Goal: Task Accomplishment & Management: Manage account settings

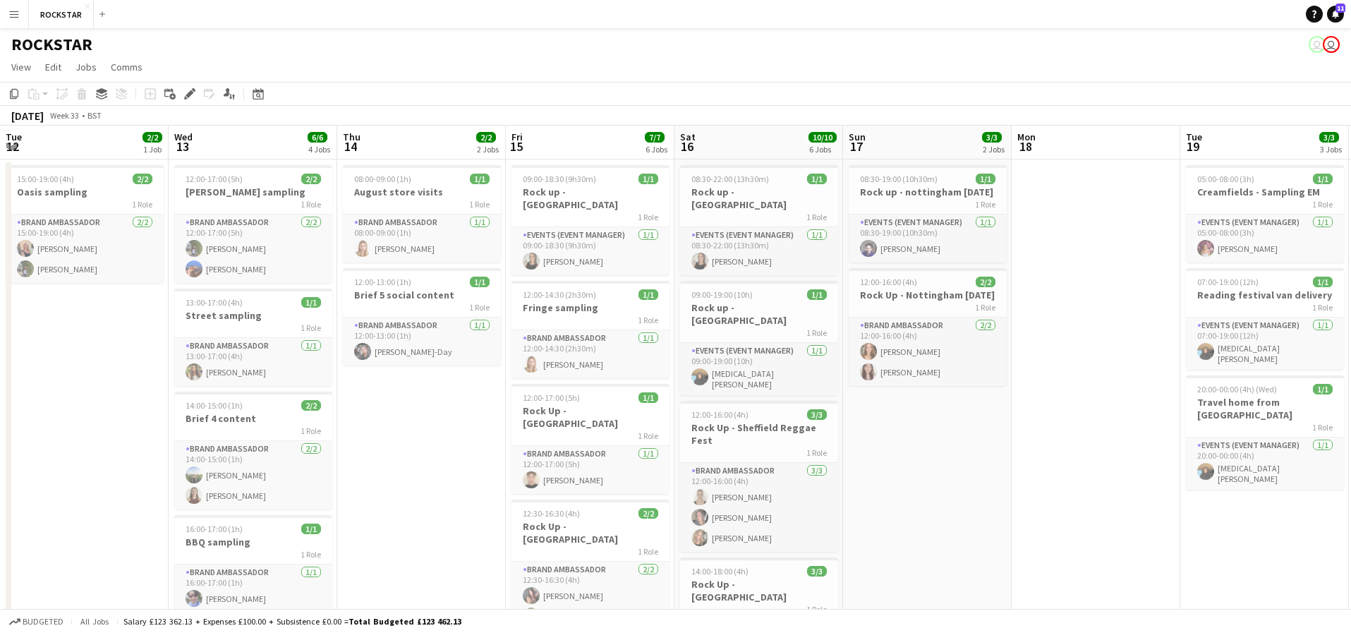
scroll to position [0, 440]
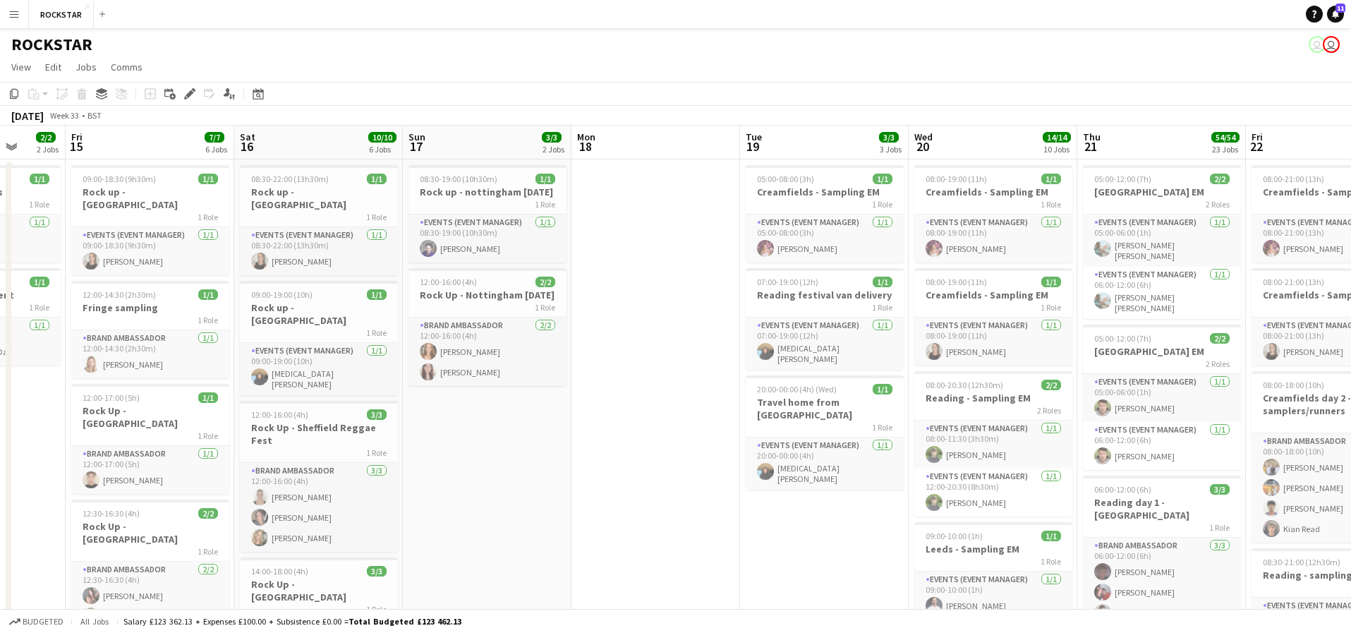
click at [20, 19] on button "Menu" at bounding box center [14, 14] width 28 height 28
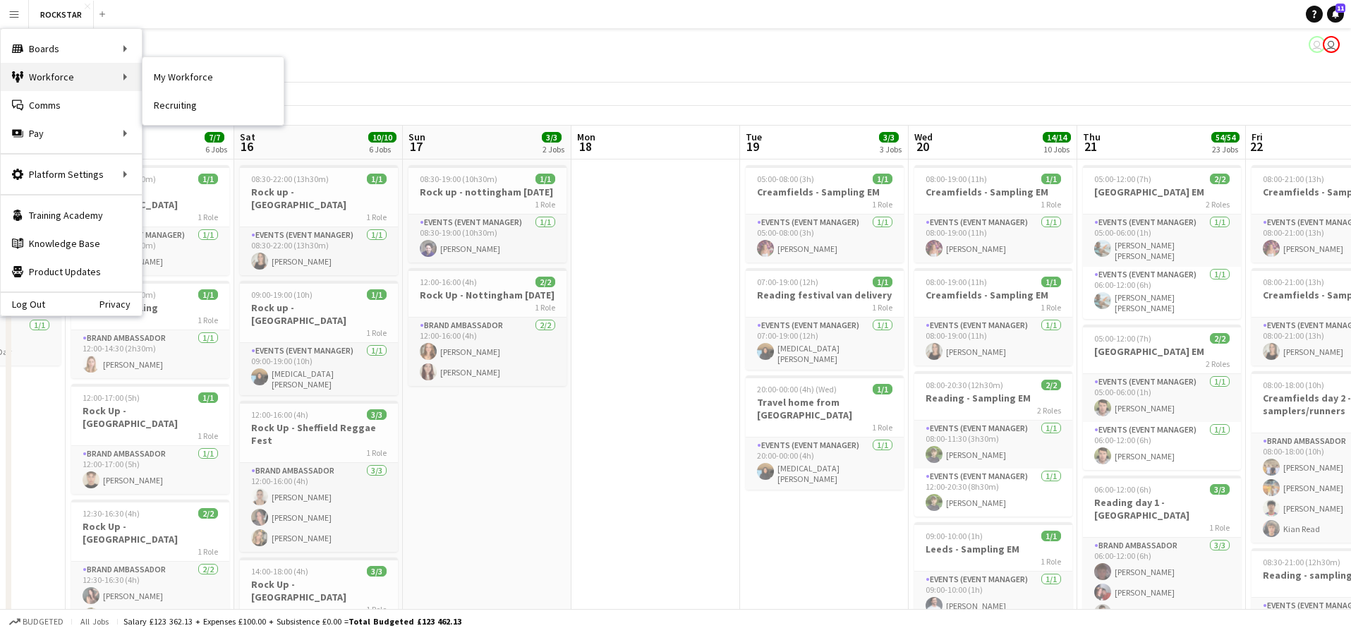
click at [54, 71] on div "Workforce Workforce" at bounding box center [71, 77] width 141 height 28
click at [219, 82] on link "My Workforce" at bounding box center [212, 77] width 141 height 28
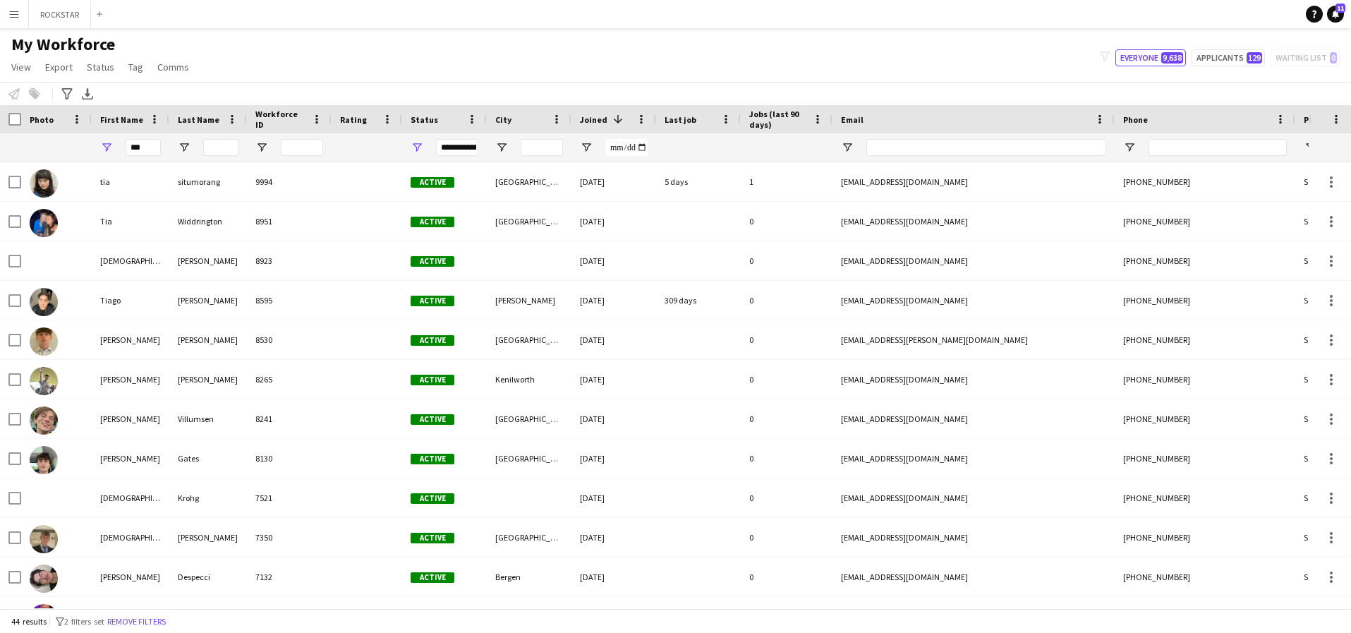
click at [1238, 69] on div "My Workforce View Views Default view Deliveroo New view Update view Delete view…" at bounding box center [675, 58] width 1351 height 48
click at [1236, 53] on button "Applicants 129" at bounding box center [1227, 57] width 73 height 17
type input "**********"
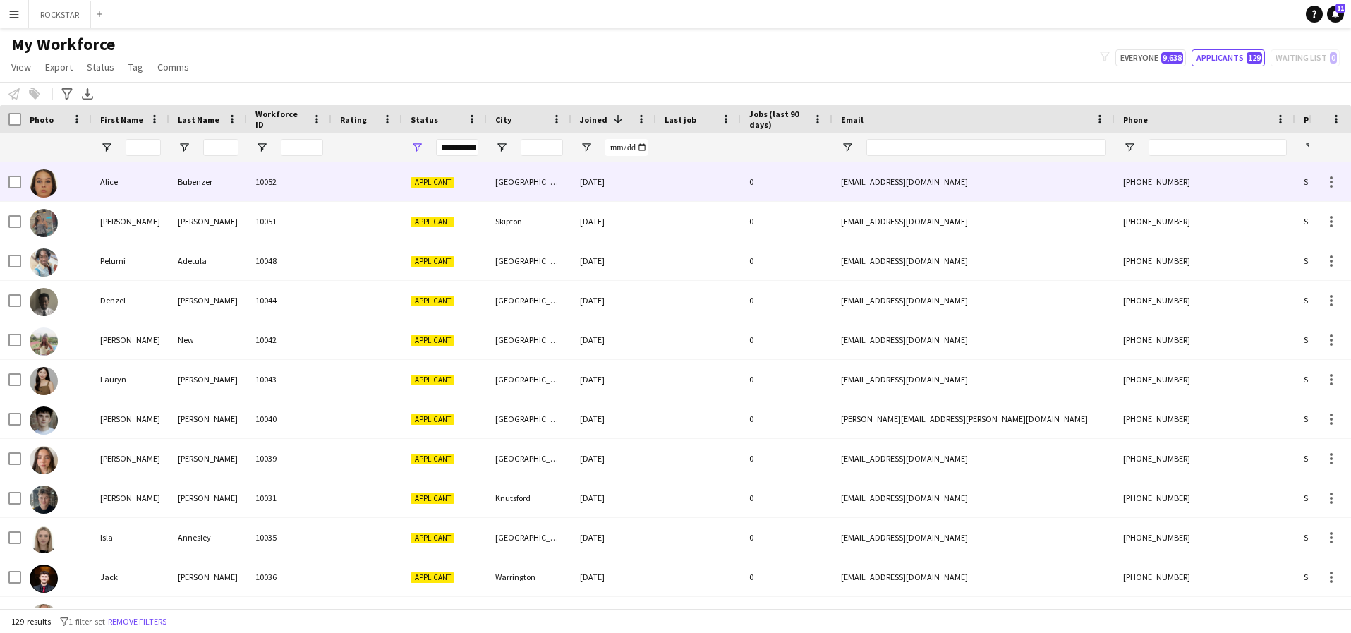
click at [209, 186] on div "Bubenzer" at bounding box center [208, 181] width 78 height 39
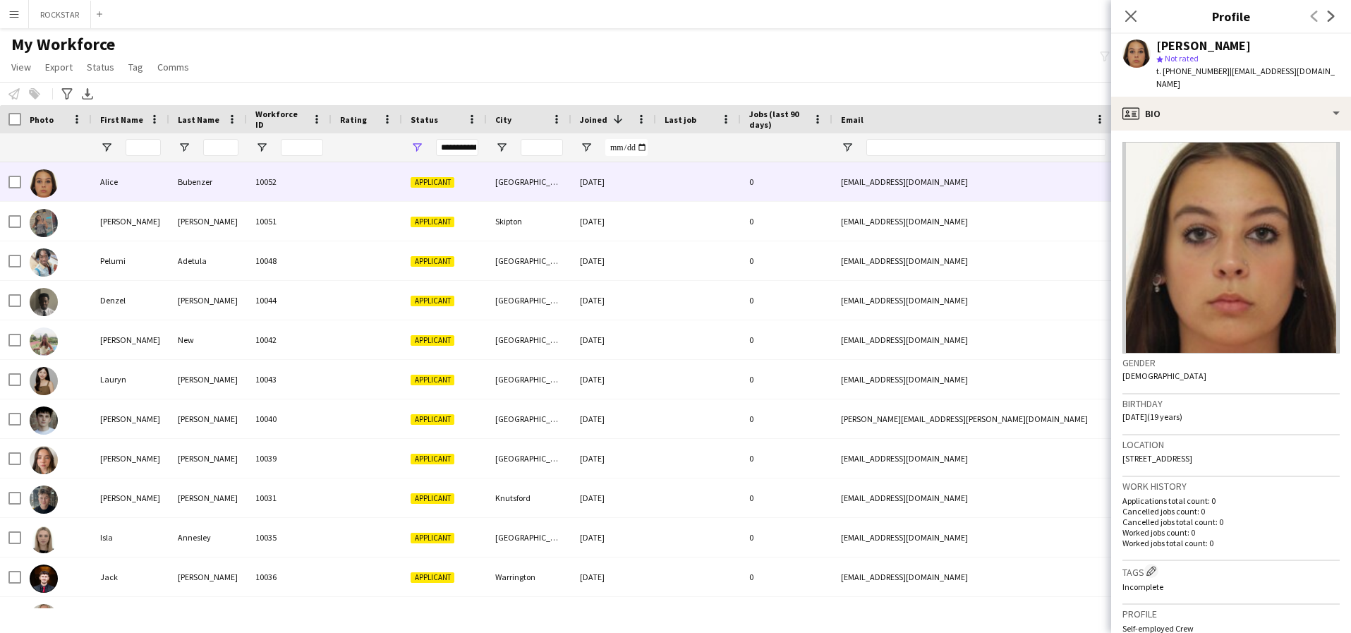
scroll to position [295, 0]
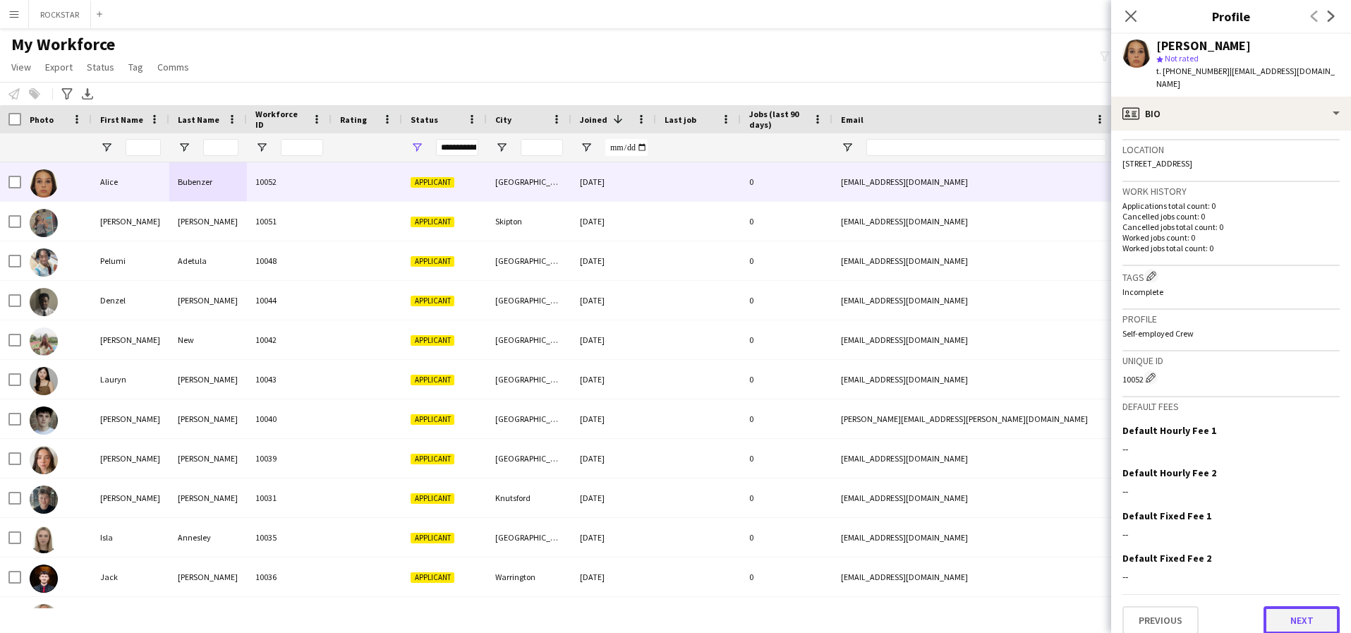
click at [1281, 617] on button "Next" at bounding box center [1301, 620] width 76 height 28
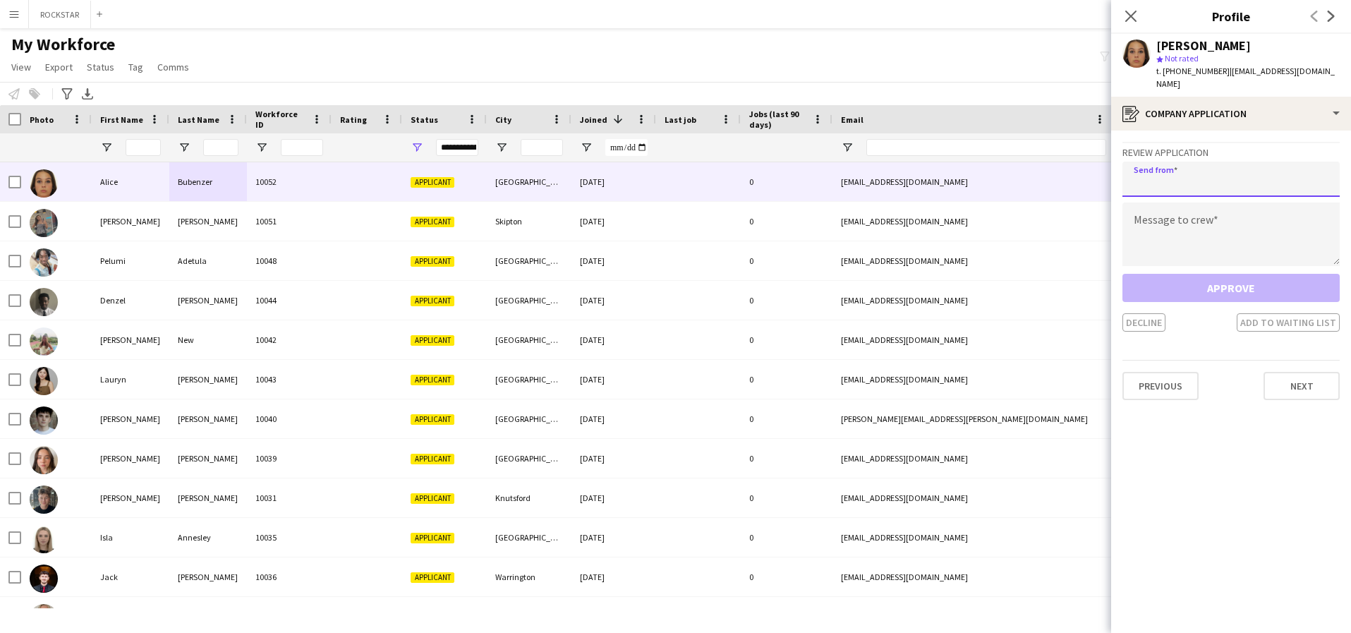
click at [1221, 166] on input "email" at bounding box center [1230, 179] width 217 height 35
type input "**********"
click at [1274, 250] on textarea at bounding box center [1230, 233] width 217 height 63
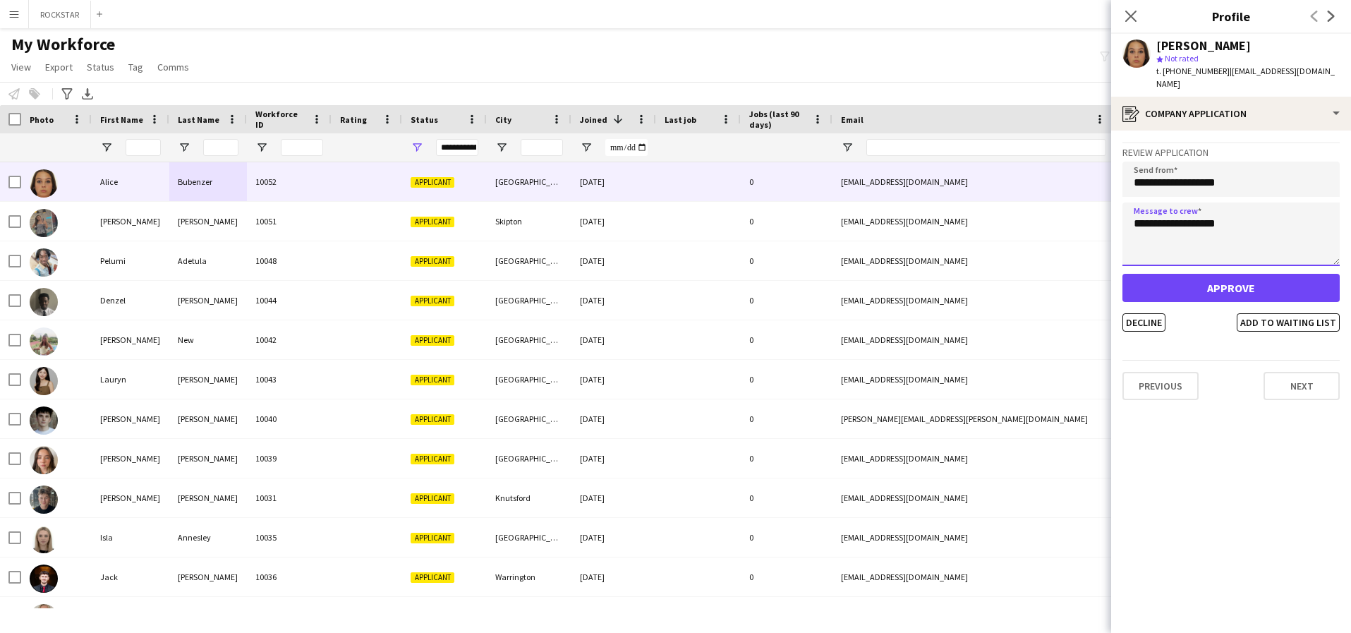
type textarea "**********"
click at [1277, 274] on button "Approve" at bounding box center [1230, 288] width 217 height 28
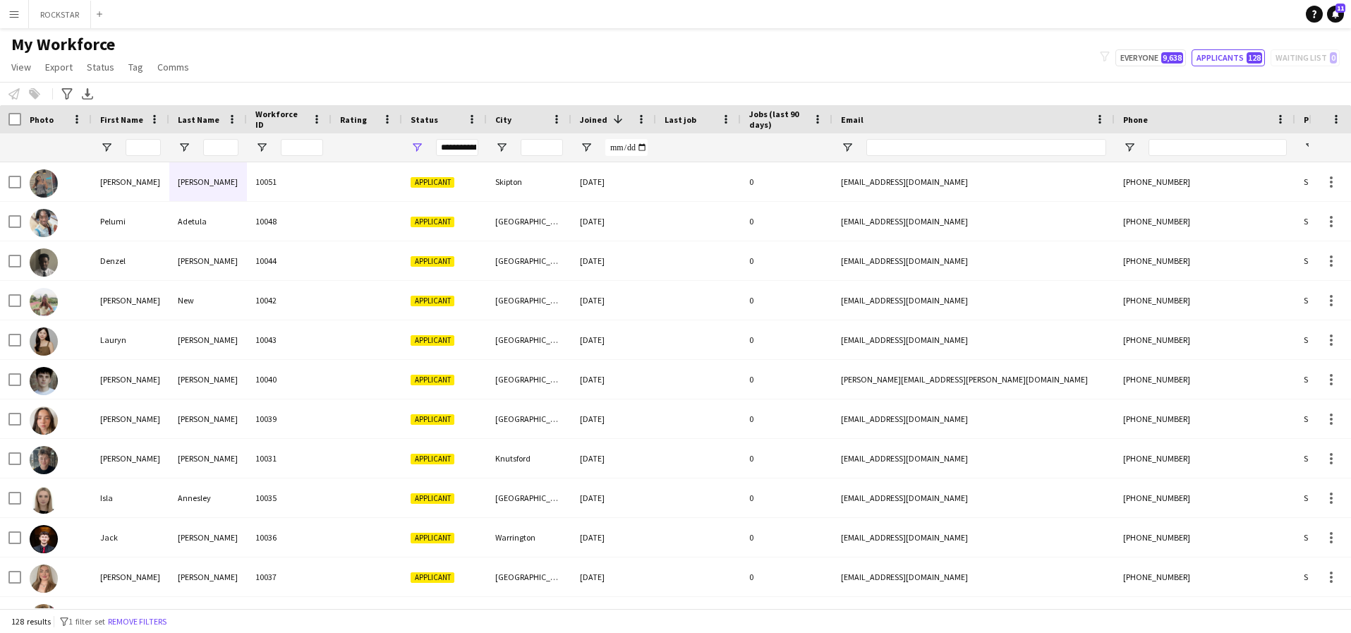
click at [17, 13] on app-icon "Menu" at bounding box center [13, 13] width 11 height 11
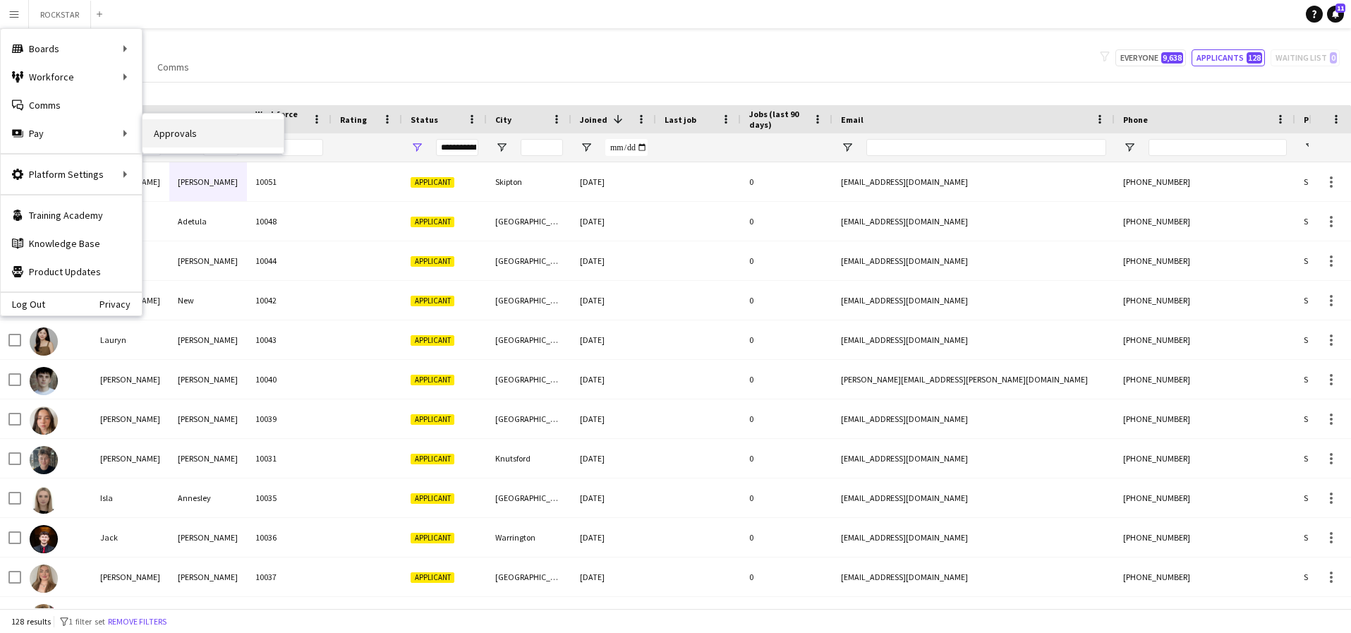
click at [159, 135] on link "Approvals" at bounding box center [212, 133] width 141 height 28
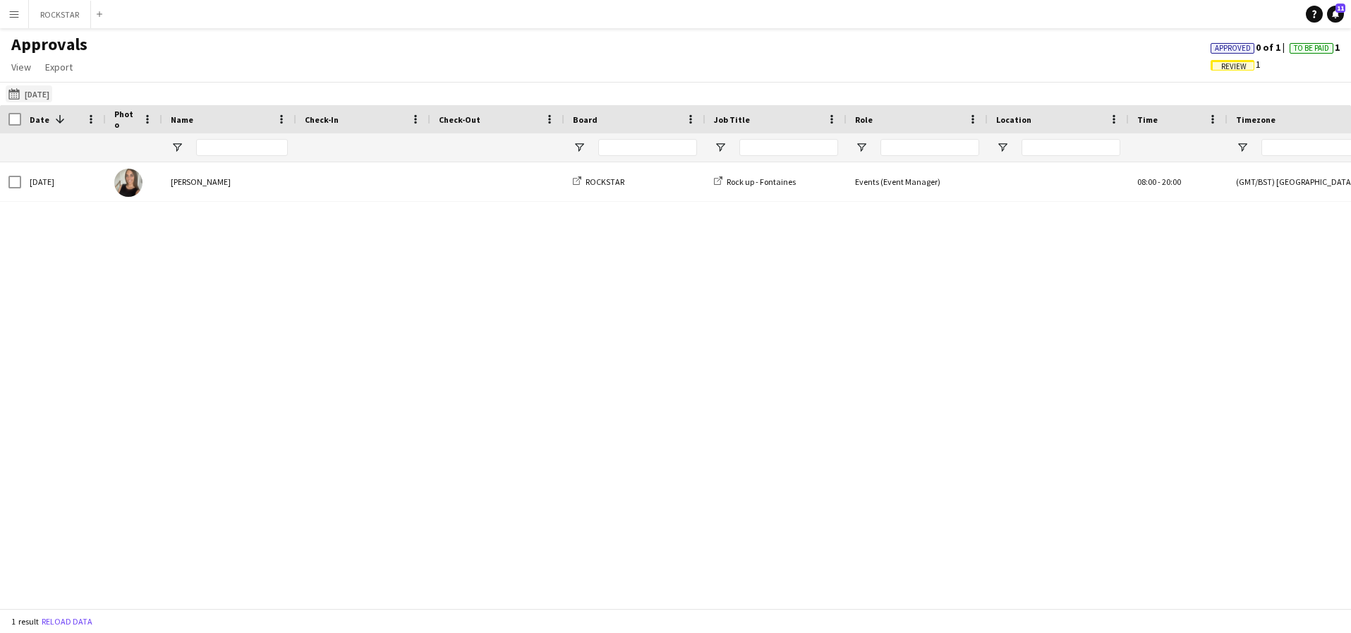
click at [52, 89] on button "[DATE] [DATE]" at bounding box center [29, 93] width 47 height 17
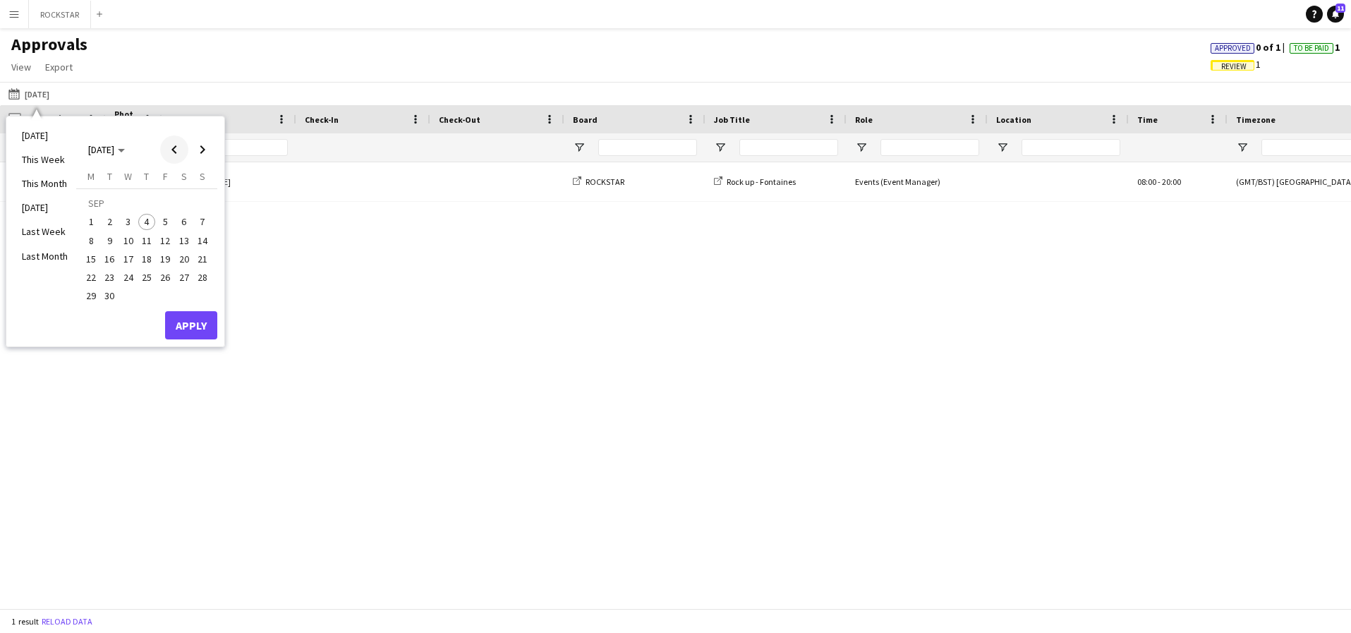
click at [168, 150] on span "Previous month" at bounding box center [174, 149] width 28 height 28
click at [111, 251] on button "12" at bounding box center [109, 244] width 18 height 18
click at [148, 264] on span "21" at bounding box center [146, 262] width 17 height 17
click at [110, 248] on span "12" at bounding box center [110, 244] width 17 height 17
click at [147, 255] on span "21" at bounding box center [146, 262] width 17 height 17
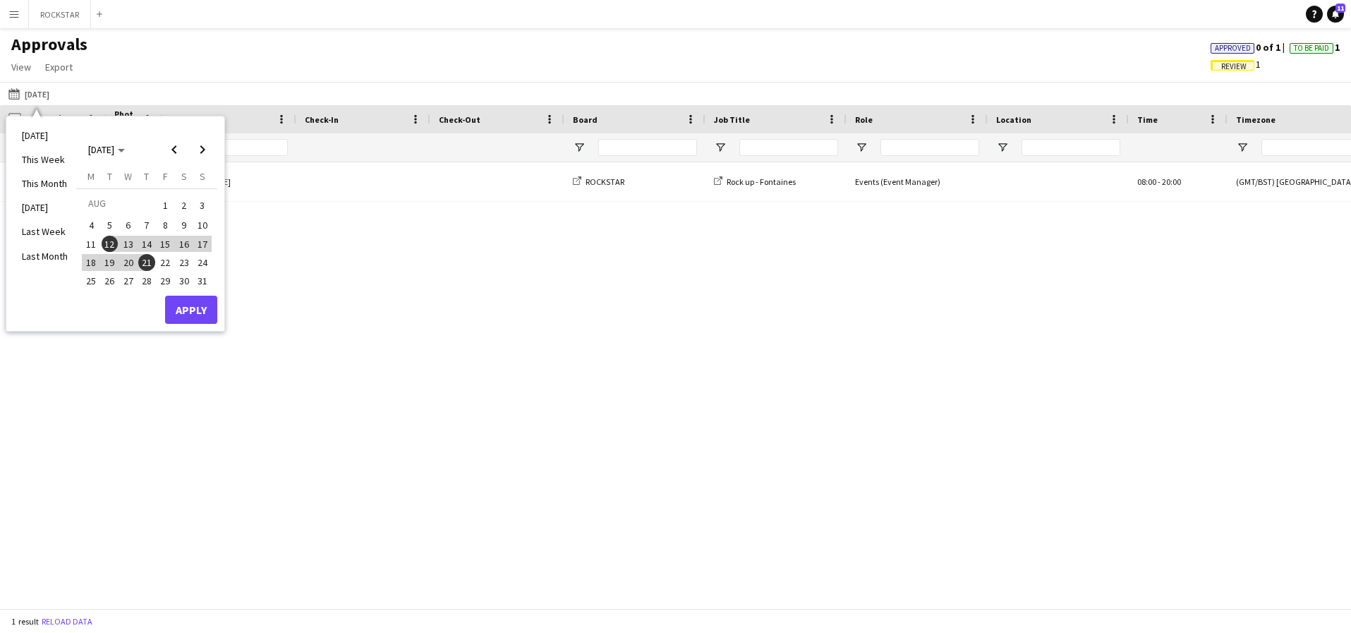
click at [147, 255] on span "21" at bounding box center [146, 262] width 17 height 17
click at [194, 317] on button "Apply" at bounding box center [191, 310] width 52 height 28
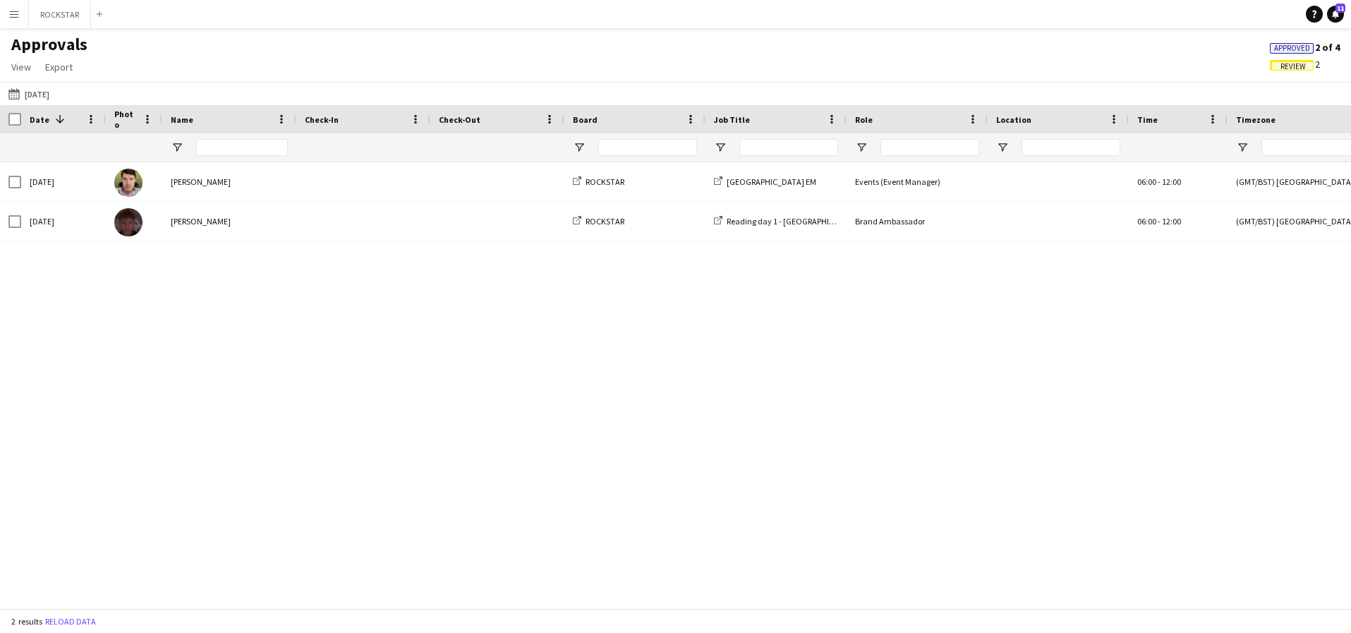
click at [1308, 63] on span "Review" at bounding box center [1292, 65] width 44 height 11
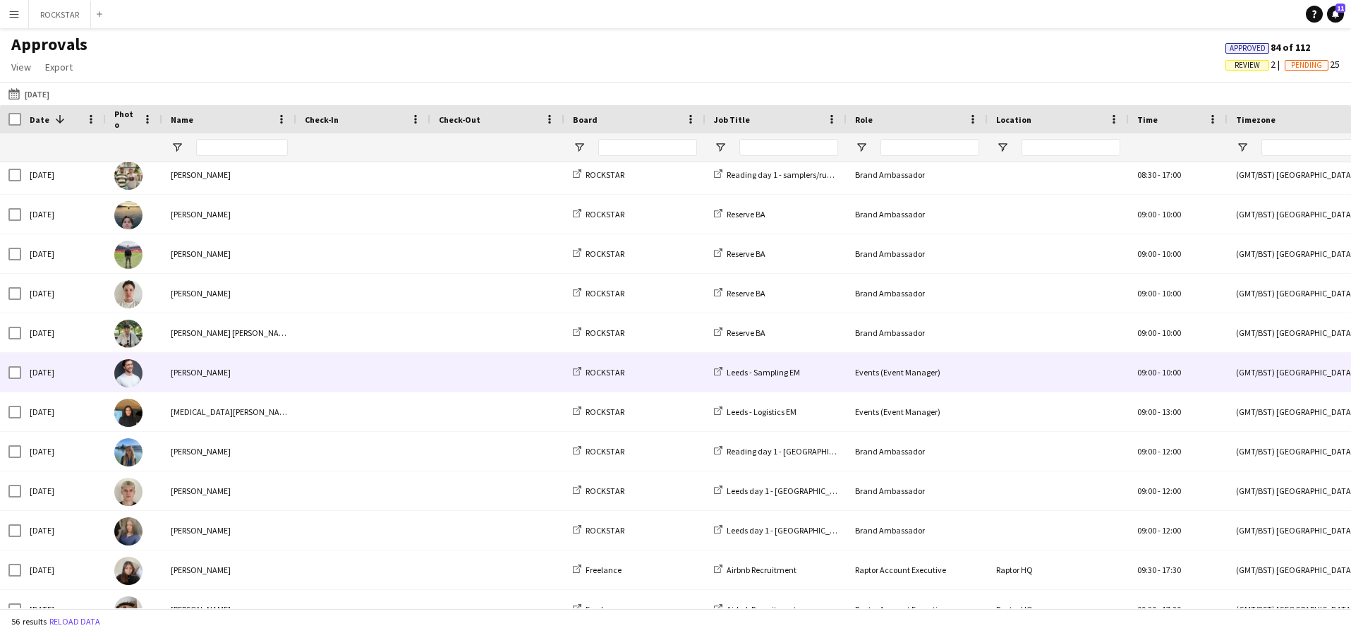
scroll to position [797, 0]
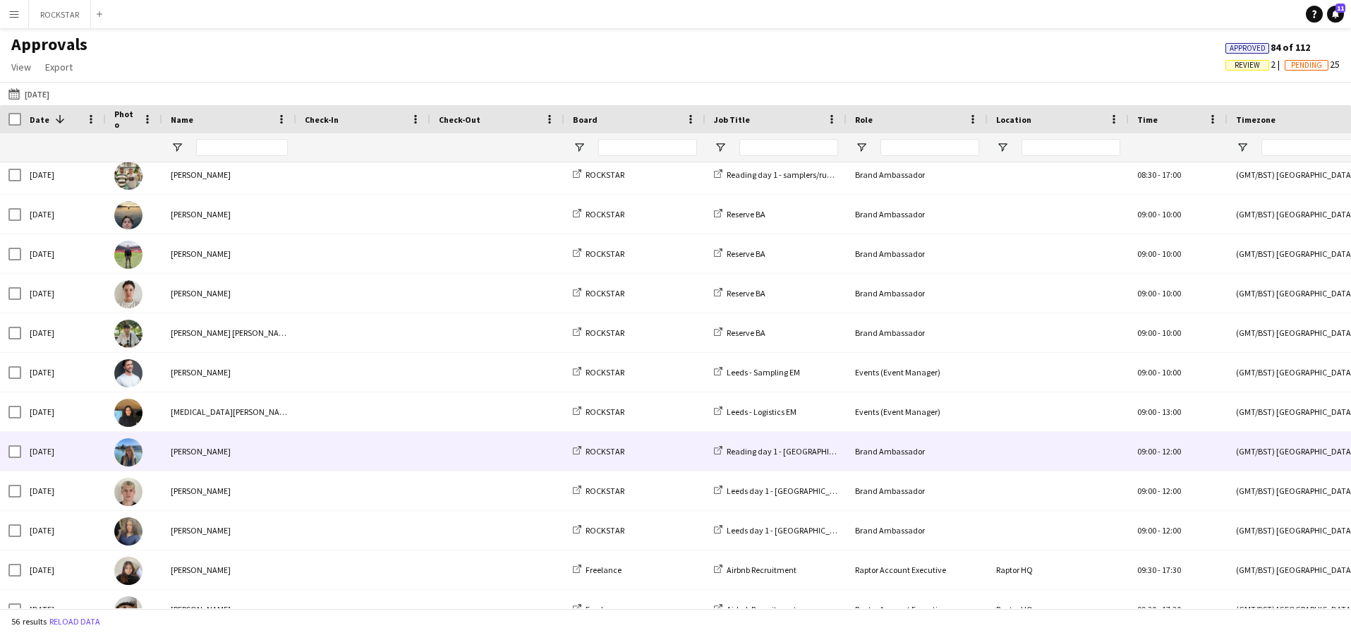
click at [497, 451] on span at bounding box center [497, 451] width 117 height 39
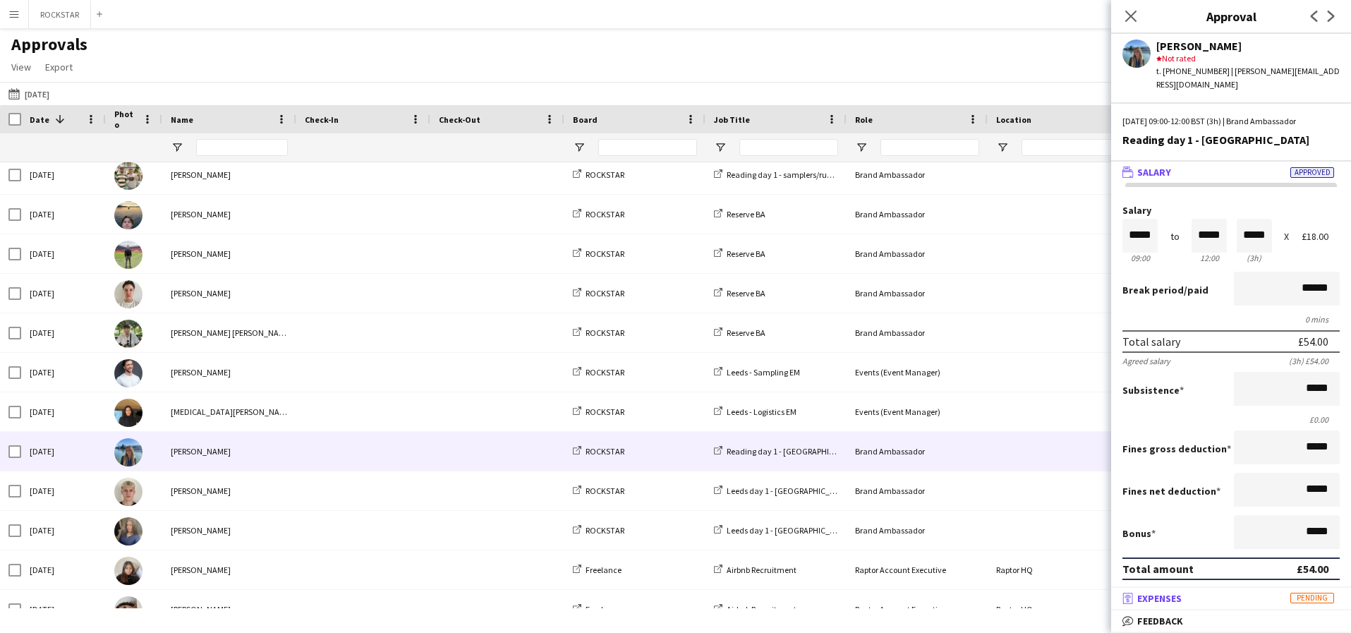
click at [1274, 597] on mat-panel-title "receipt Expenses Pending" at bounding box center [1228, 598] width 234 height 13
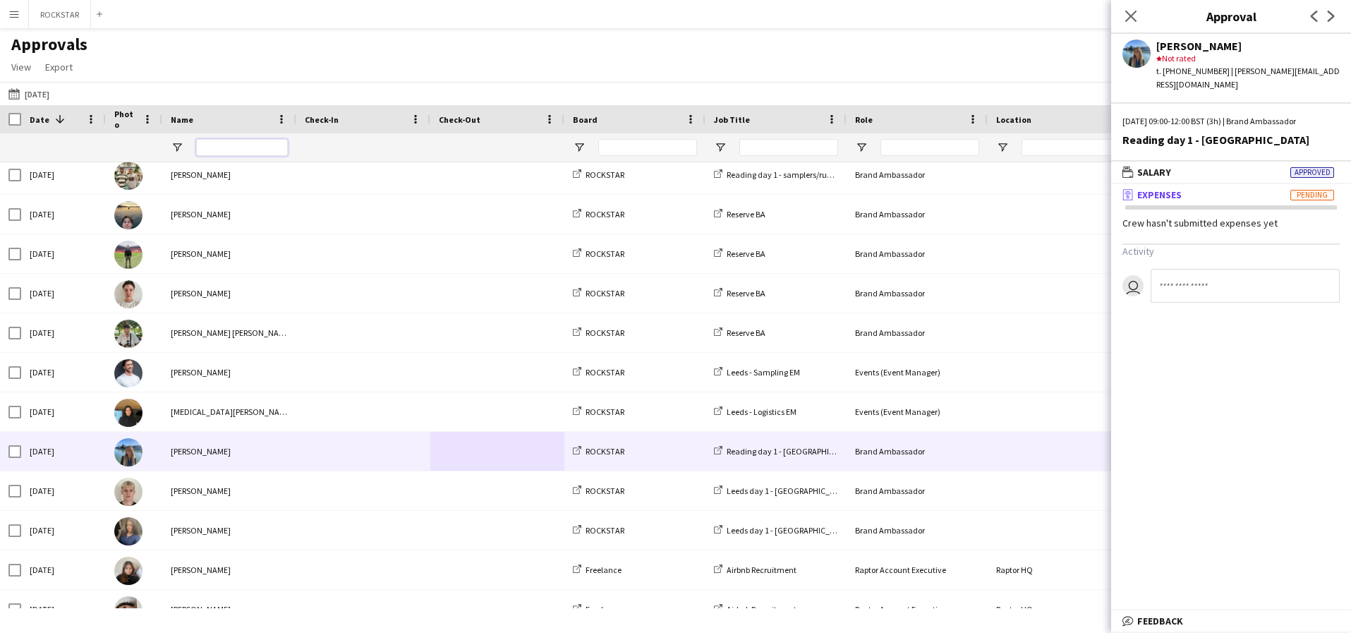
click at [253, 145] on input "Name Filter Input" at bounding box center [242, 147] width 92 height 17
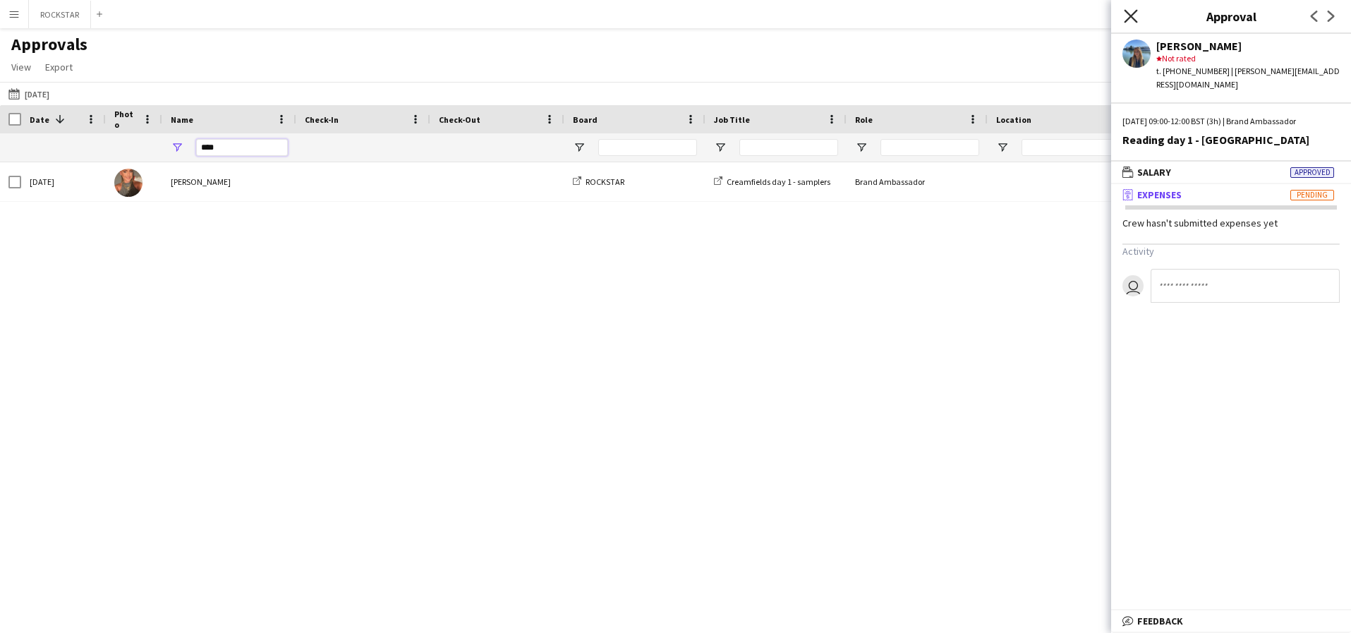
type input "****"
click at [1130, 20] on icon "Close pop-in" at bounding box center [1130, 15] width 13 height 13
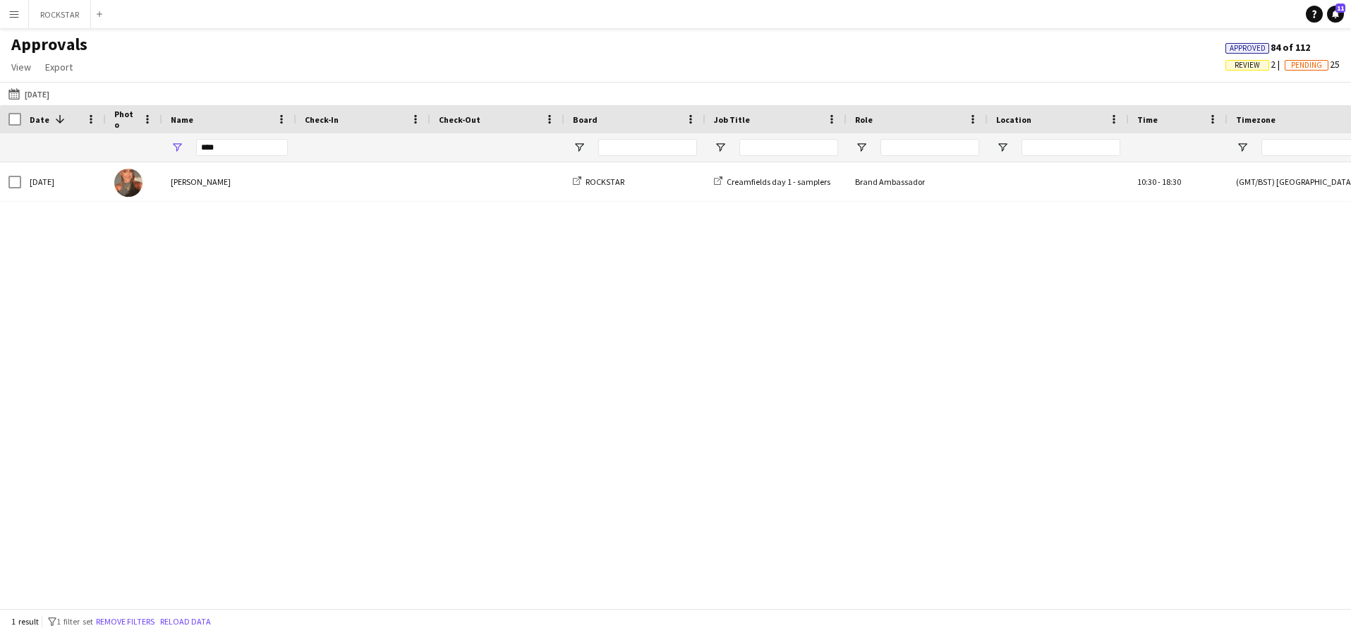
click at [16, 21] on button "Menu" at bounding box center [14, 14] width 28 height 28
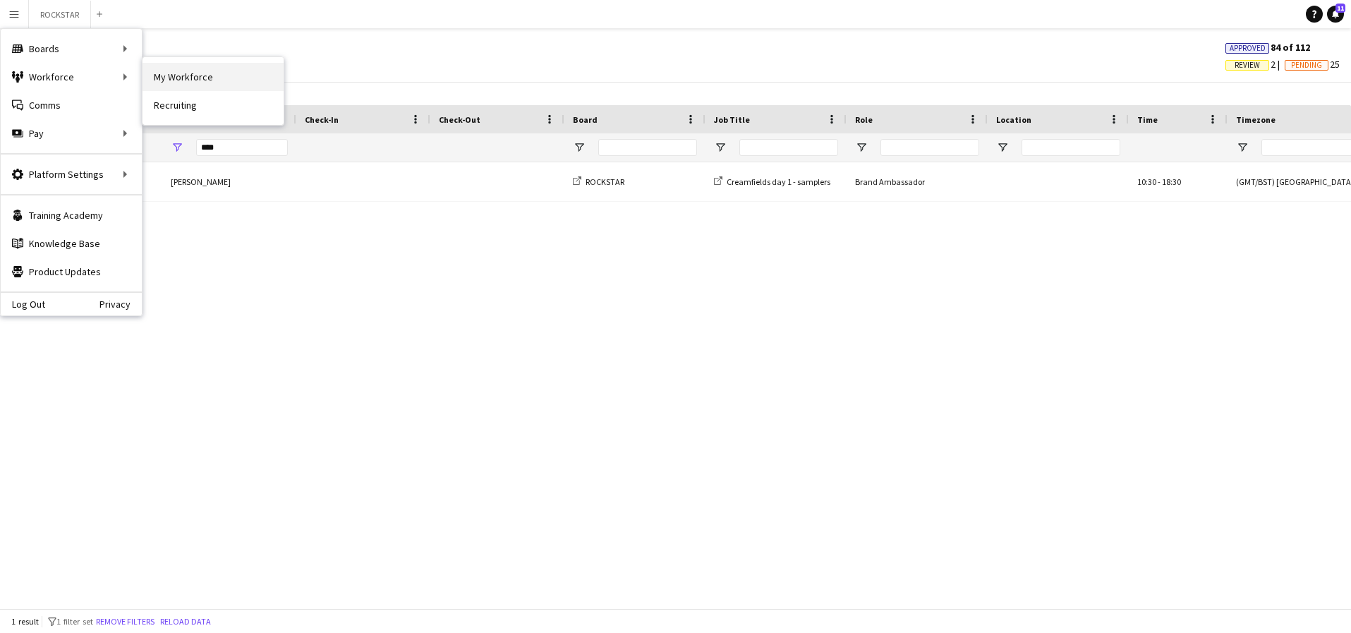
click at [171, 77] on link "My Workforce" at bounding box center [212, 77] width 141 height 28
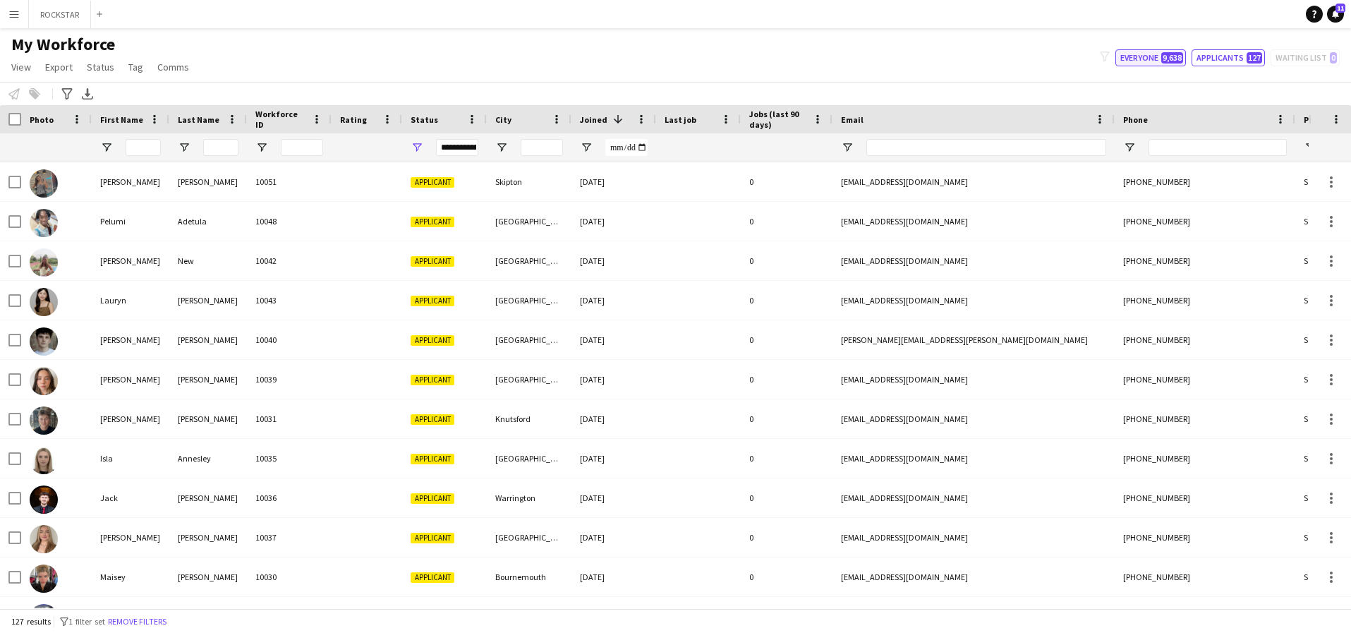
click at [1141, 59] on button "Everyone 9,638" at bounding box center [1150, 57] width 71 height 17
type input "**********"
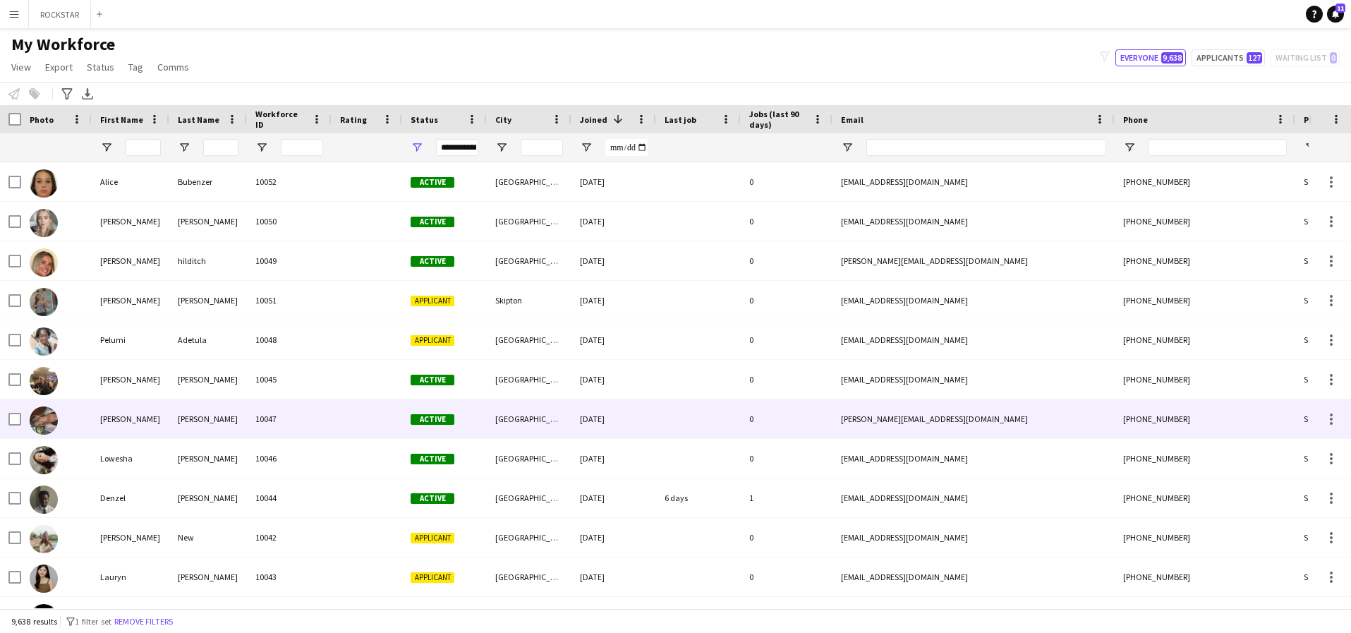
click at [165, 401] on div "[PERSON_NAME]" at bounding box center [131, 418] width 78 height 39
